Goal: Task Accomplishment & Management: Use online tool/utility

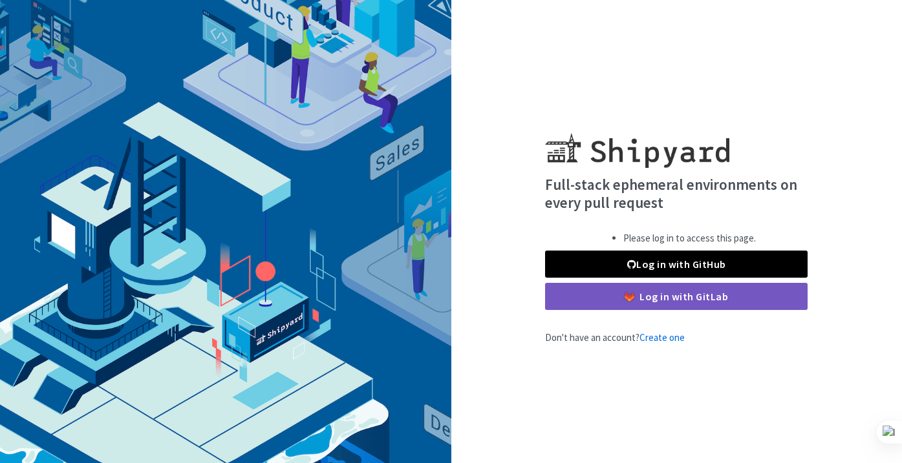
click at [655, 274] on link "Log in with GitHub" at bounding box center [676, 264] width 262 height 27
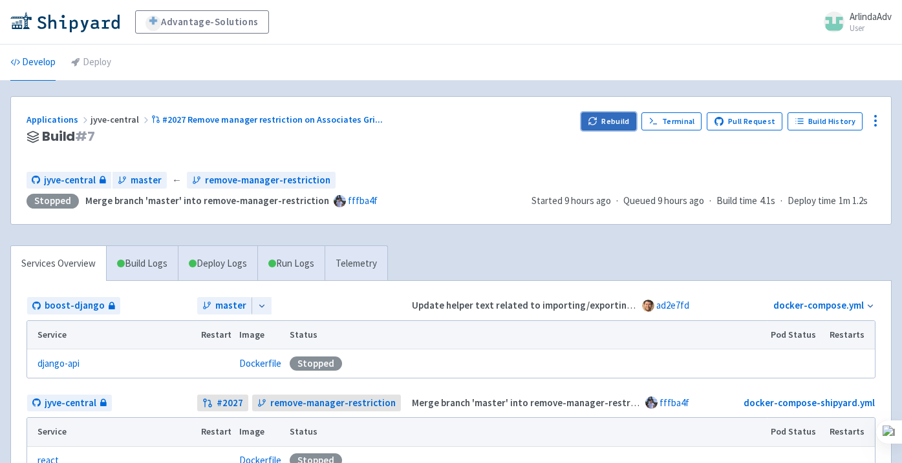
click at [597, 123] on icon "button" at bounding box center [593, 121] width 10 height 10
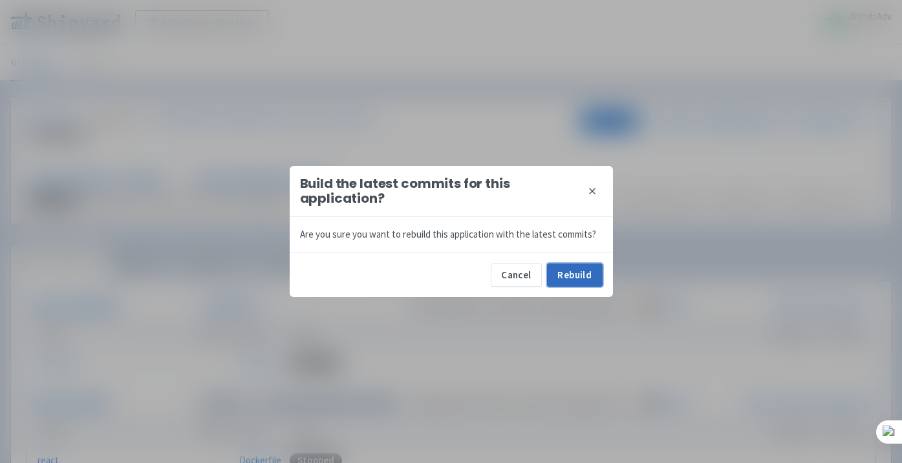
click at [567, 274] on button "Rebuild" at bounding box center [575, 275] width 56 height 23
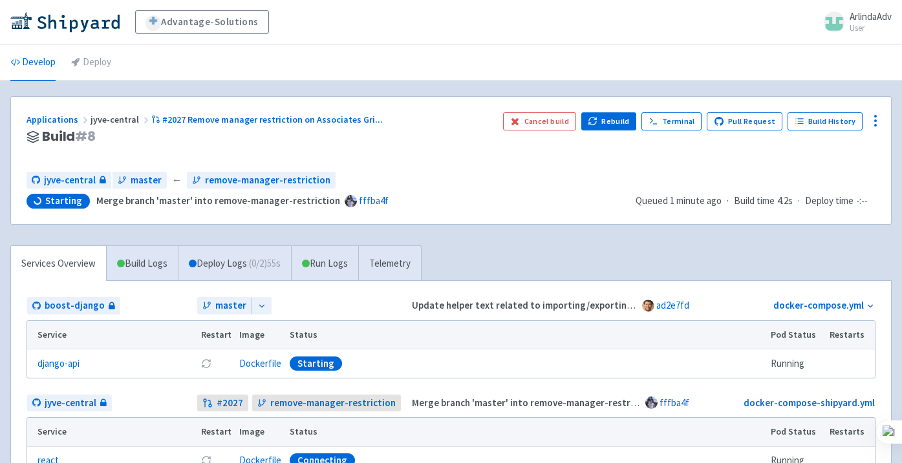
click at [521, 185] on div "jyve-central master ← remove-manager-restriction" at bounding box center [325, 180] width 599 height 17
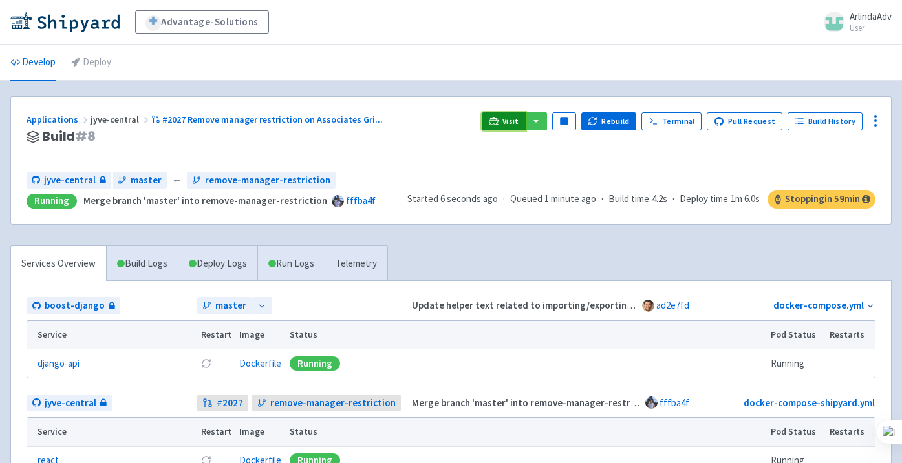
click at [520, 129] on link "Visit" at bounding box center [504, 121] width 44 height 18
